Goal: Register for event/course

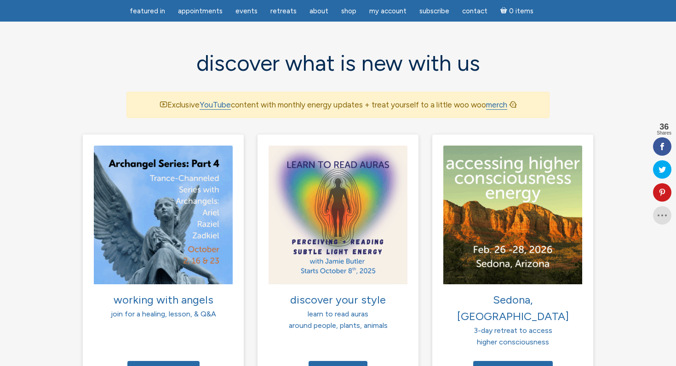
scroll to position [619, 0]
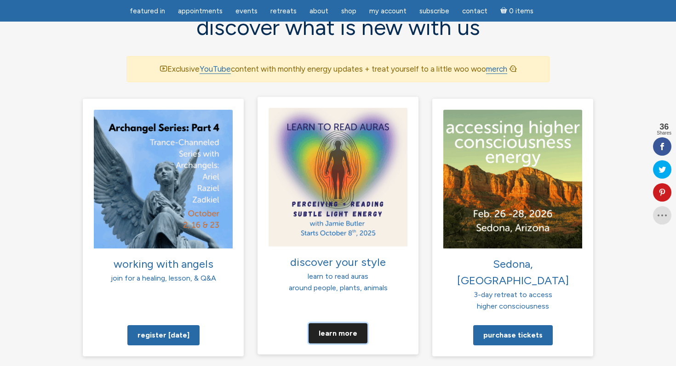
click at [338, 323] on link "Learn more" at bounding box center [337, 333] width 59 height 20
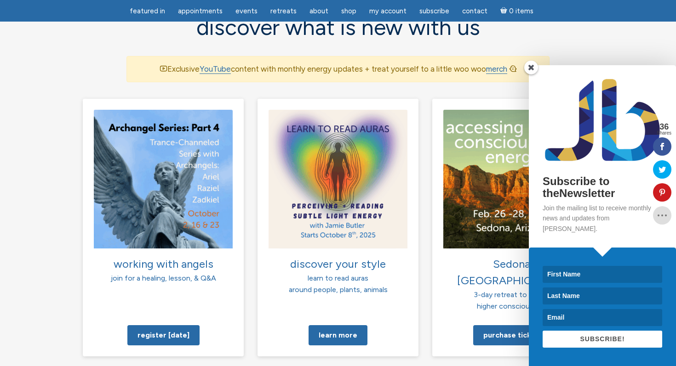
click at [529, 74] on span at bounding box center [531, 68] width 14 height 14
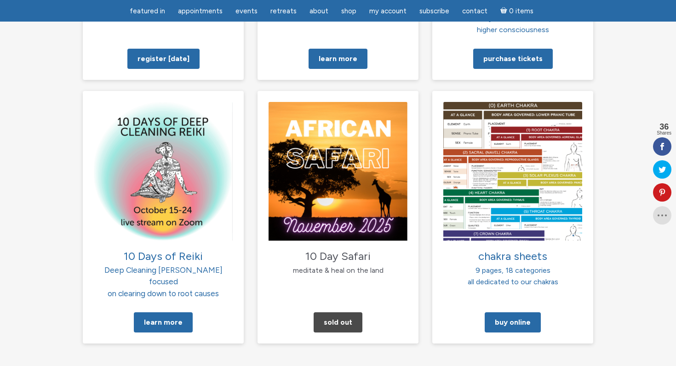
scroll to position [916, 0]
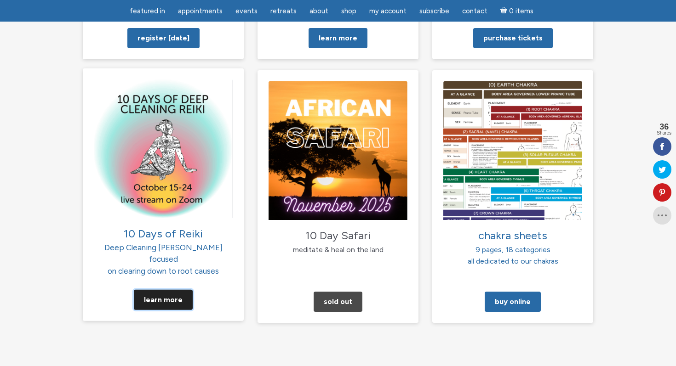
click at [153, 290] on link "Learn More" at bounding box center [163, 300] width 59 height 20
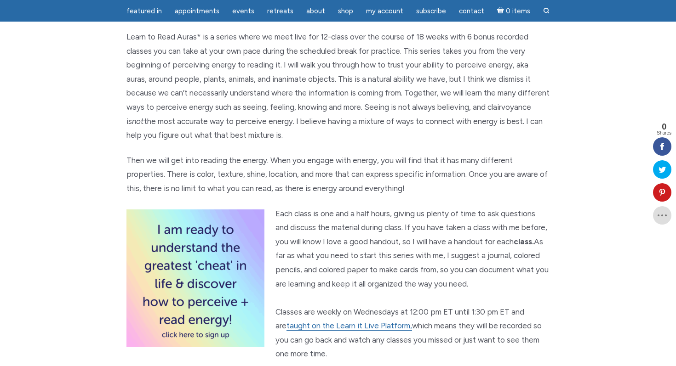
scroll to position [406, 0]
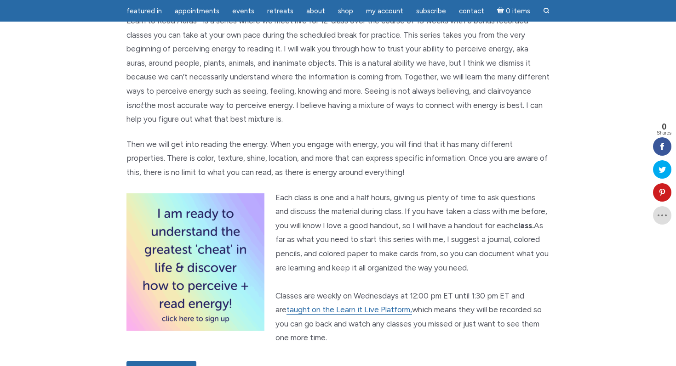
drag, startPoint x: 125, startPoint y: 45, endPoint x: 358, endPoint y: 150, distance: 255.5
click at [358, 150] on div "Learn to Read Auras: perceiving + reading subtle light energy Class Dates Octob…" at bounding box center [337, 61] width 437 height 713
copy p "Learn to Read Auras* is a series where we meet live for 12-class over the cours…"
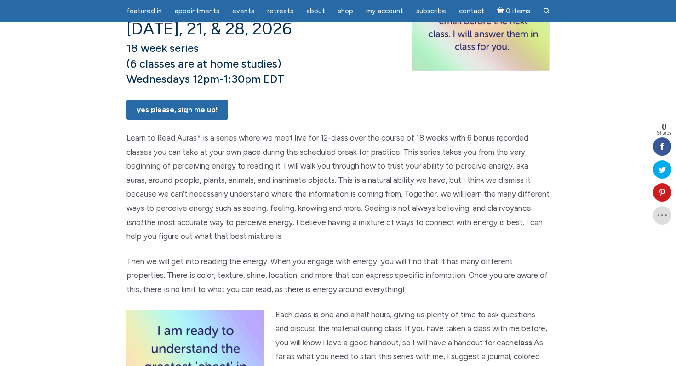
scroll to position [262, 0]
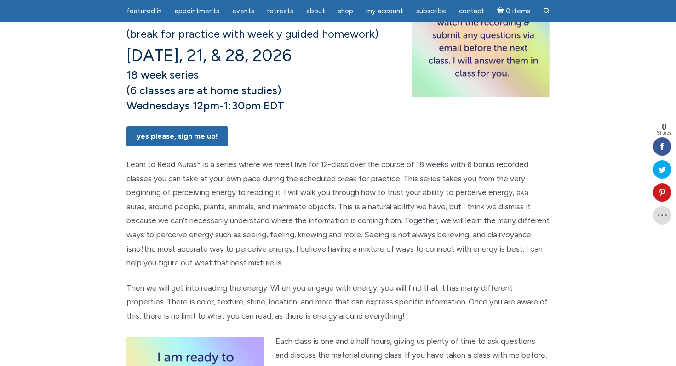
click at [388, 147] on p "Yes Please, Sign Me UP!" at bounding box center [337, 136] width 423 height 22
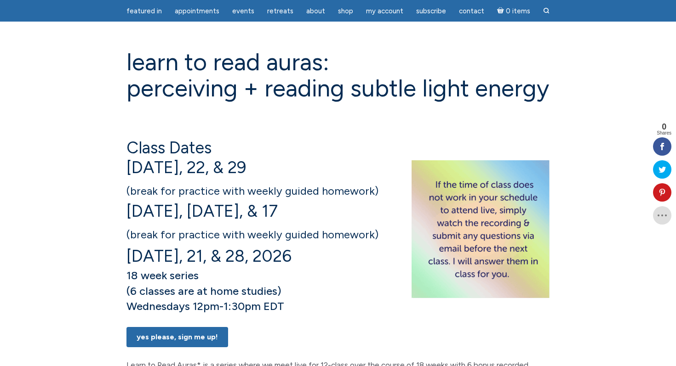
scroll to position [0, 0]
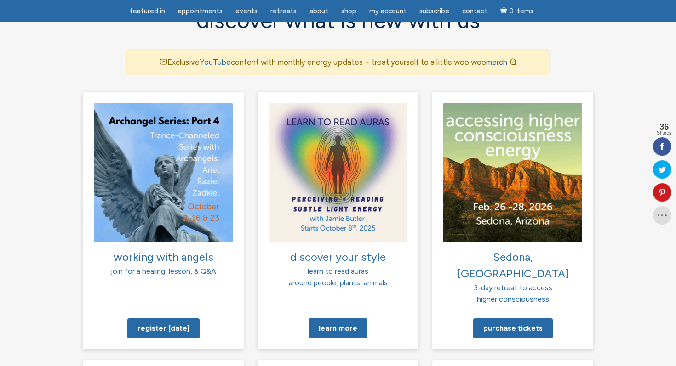
scroll to position [684, 0]
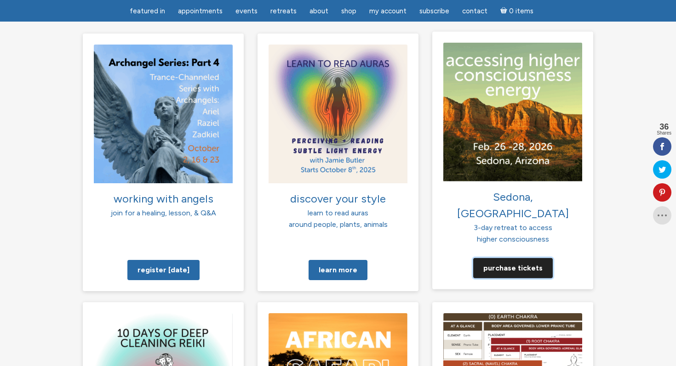
click at [516, 258] on link "Purchase tickets" at bounding box center [512, 268] width 79 height 20
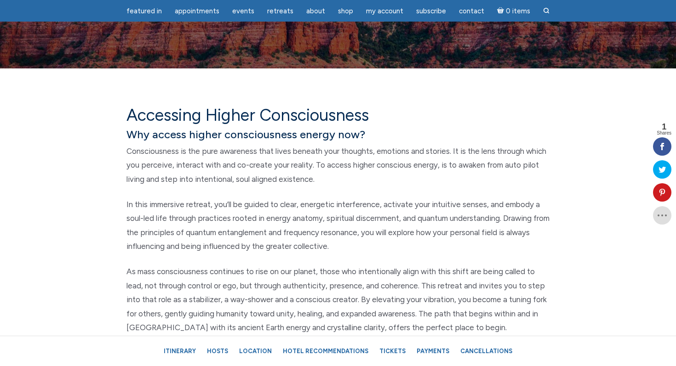
scroll to position [375, 0]
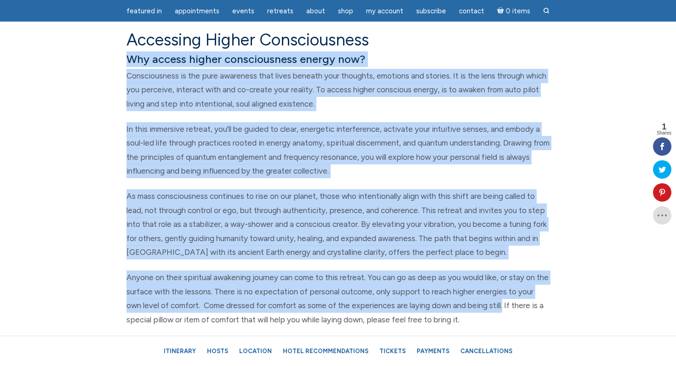
drag, startPoint x: 128, startPoint y: 58, endPoint x: 486, endPoint y: 304, distance: 434.3
click at [486, 304] on div "Accessing Higher Consciousness Why access higher consciousness energy now? Cons…" at bounding box center [337, 200] width 437 height 341
copy div "Why access higher consciousness energy now? Consciousness is the pure awareness…"
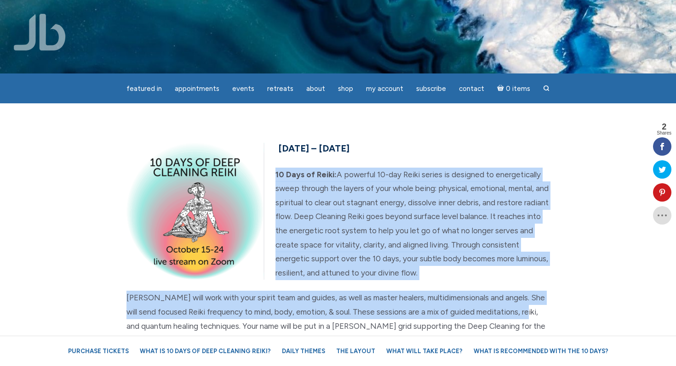
drag, startPoint x: 274, startPoint y: 172, endPoint x: 521, endPoint y: 316, distance: 285.6
click at [521, 316] on div "October 15th – 24th, 2025 10 Days of Reiki: A powerful 10-day Reiki series is d…" at bounding box center [337, 325] width 437 height 370
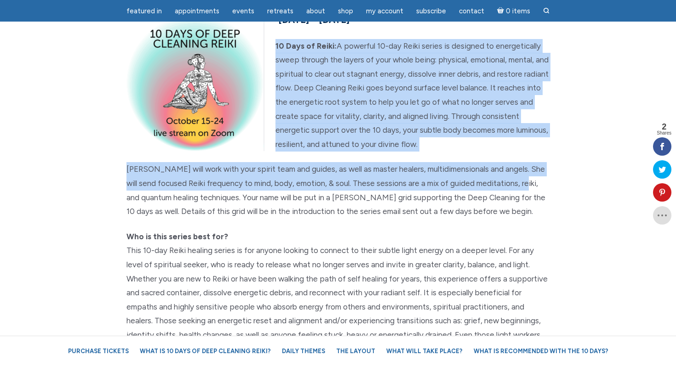
scroll to position [100, 0]
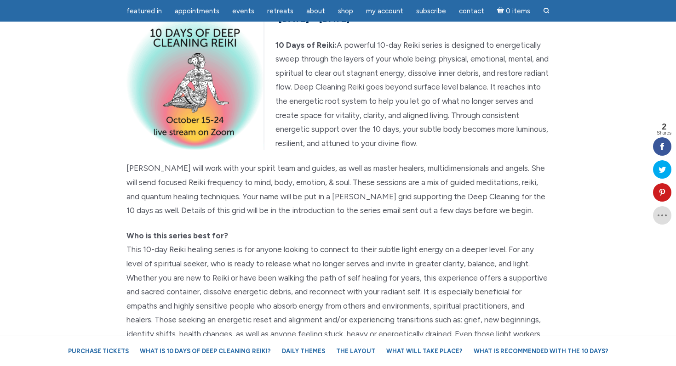
click at [436, 244] on p "Who is this series best for?" at bounding box center [337, 299] width 423 height 141
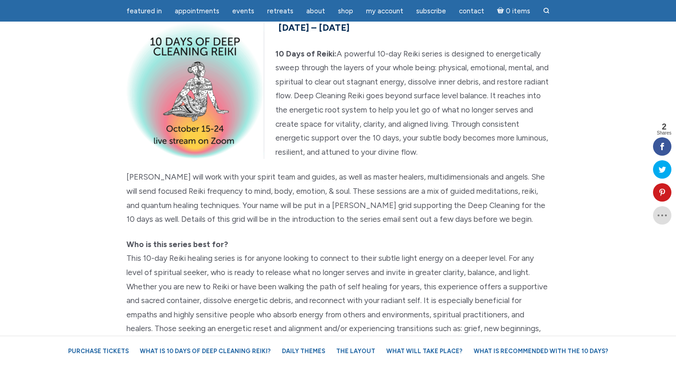
scroll to position [88, 0]
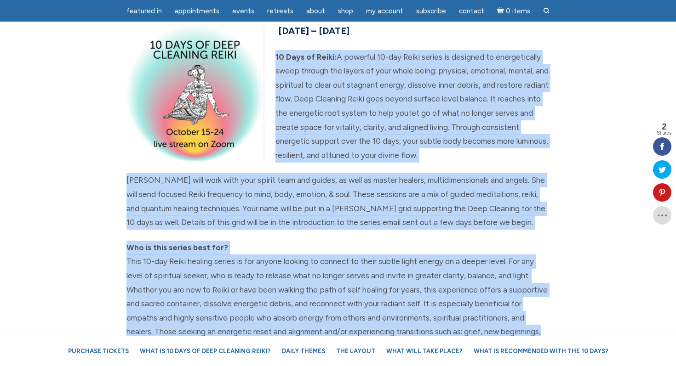
drag, startPoint x: 275, startPoint y: 55, endPoint x: 553, endPoint y: 332, distance: 392.2
click at [554, 332] on div "October 15th – 24th, 2025 10 Days of Reiki: A powerful 10-day Reiki series is d…" at bounding box center [337, 208] width 437 height 370
click at [548, 278] on p "Who is this series best for?" at bounding box center [337, 311] width 423 height 141
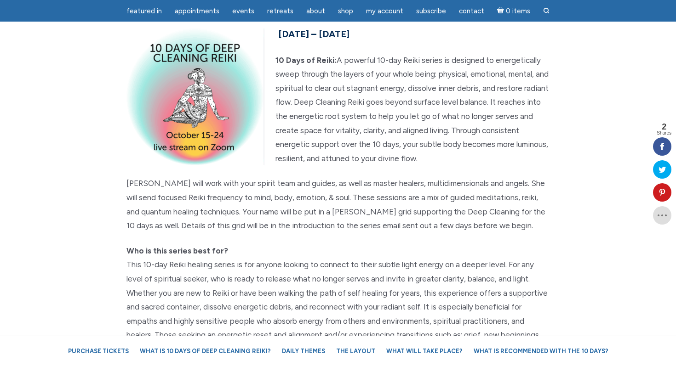
scroll to position [75, 0]
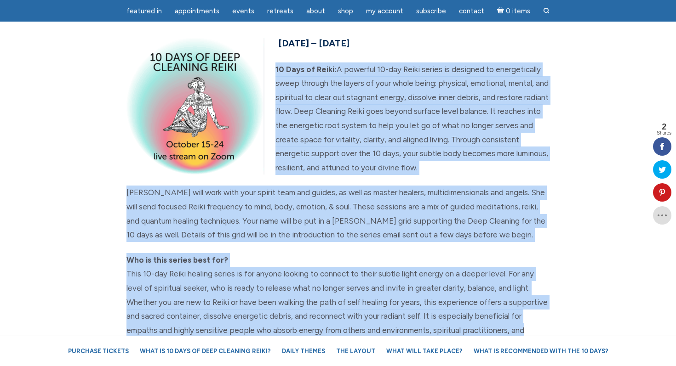
drag, startPoint x: 276, startPoint y: 67, endPoint x: 540, endPoint y: 327, distance: 370.4
click at [540, 327] on div "October 15th – 24th, 2025 10 Days of Reiki: A powerful 10-day Reiki series is d…" at bounding box center [337, 220] width 437 height 370
copy div "10 Days of Reiki: A powerful 10-day Reiki series is designed to energetically s…"
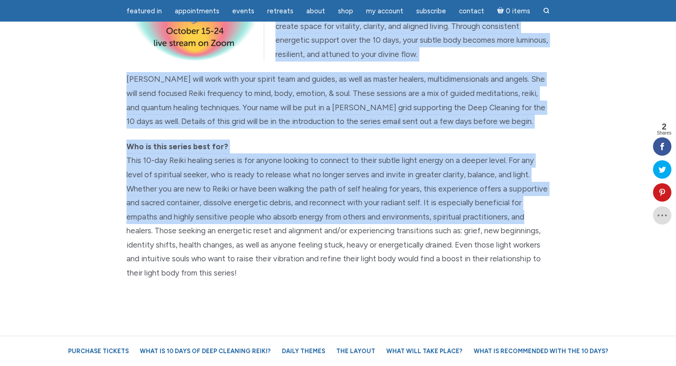
scroll to position [193, 0]
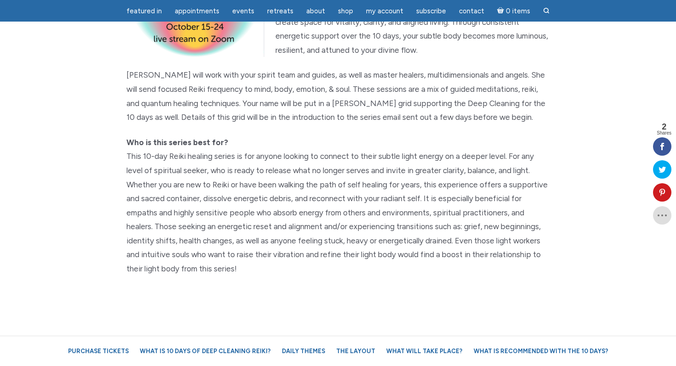
click at [549, 264] on p "Who is this series best for?" at bounding box center [337, 206] width 423 height 141
drag, startPoint x: 246, startPoint y: 270, endPoint x: 125, endPoint y: 226, distance: 129.2
click at [125, 226] on div "October 15th – 24th, 2025 10 Days of Reiki: A powerful 10-day Reiki series is d…" at bounding box center [337, 102] width 437 height 370
copy p "healers. Those seeking an energetic reset and alignment and/or experiencing tra…"
click at [377, 283] on div "October 15th – 24th, 2025 10 Days of Reiki: A powerful 10-day Reiki series is d…" at bounding box center [337, 102] width 437 height 370
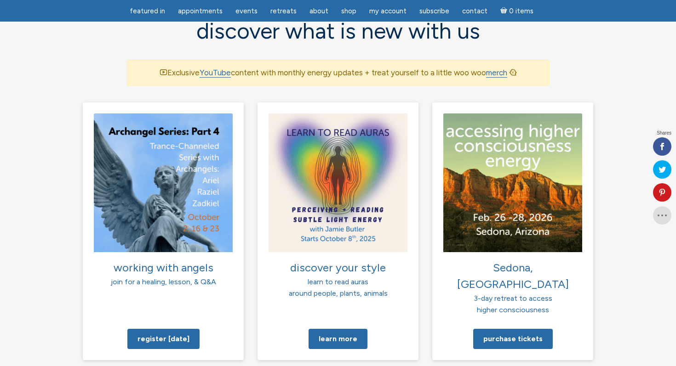
scroll to position [617, 0]
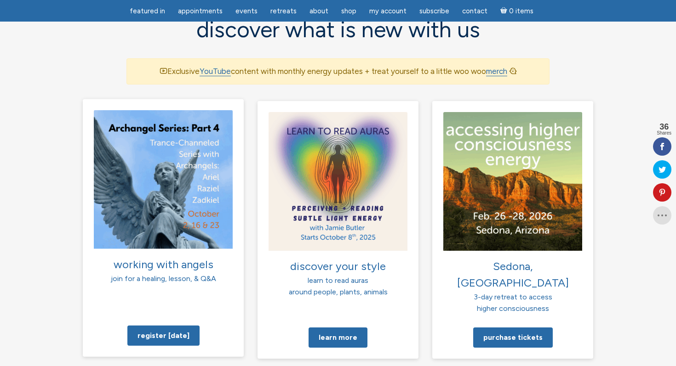
click at [160, 257] on span "working with angels" at bounding box center [164, 263] width 100 height 13
click at [163, 325] on link "Register [DATE]" at bounding box center [163, 335] width 72 height 20
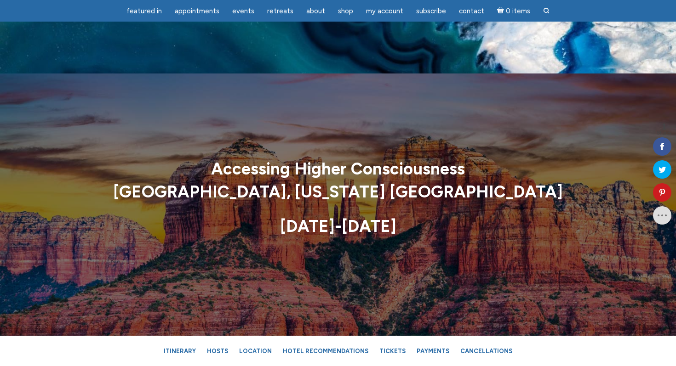
scroll to position [2871, 0]
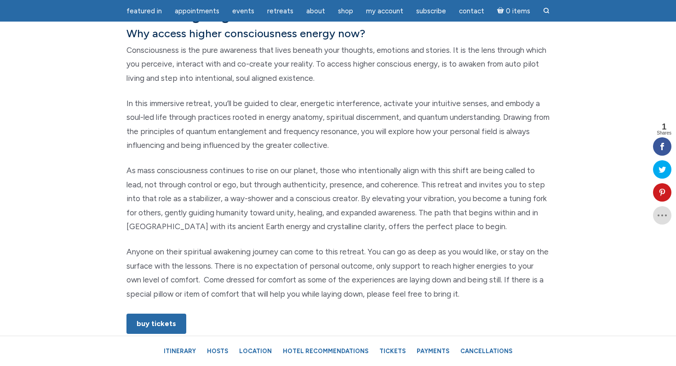
scroll to position [428, 0]
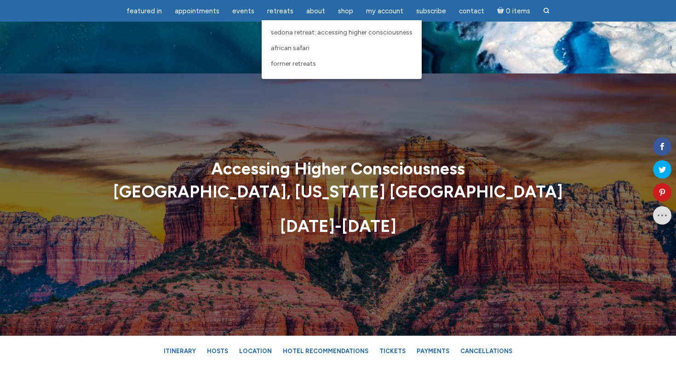
scroll to position [2871, 0]
